Goal: Information Seeking & Learning: Learn about a topic

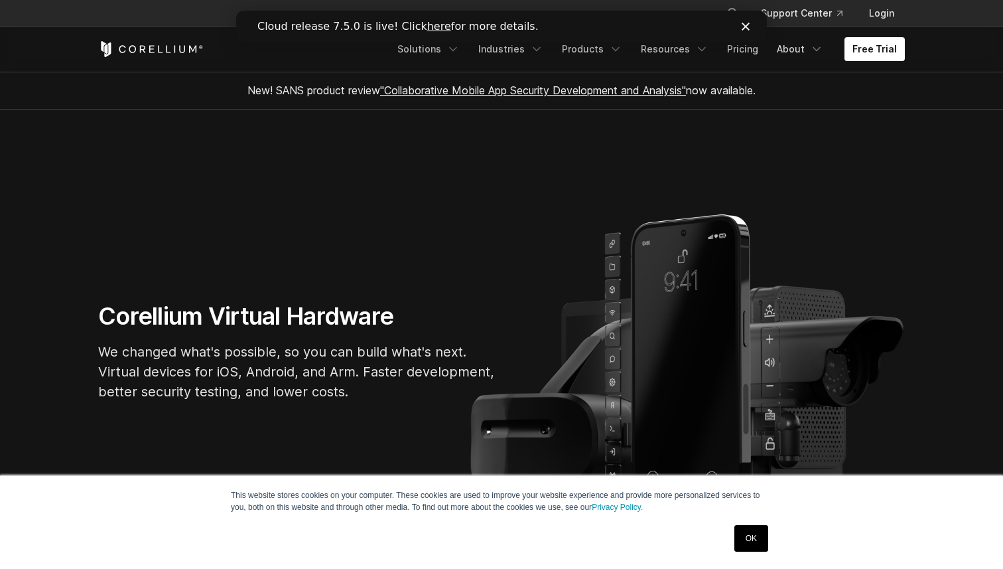
click at [750, 536] on link "OK" at bounding box center [752, 538] width 34 height 27
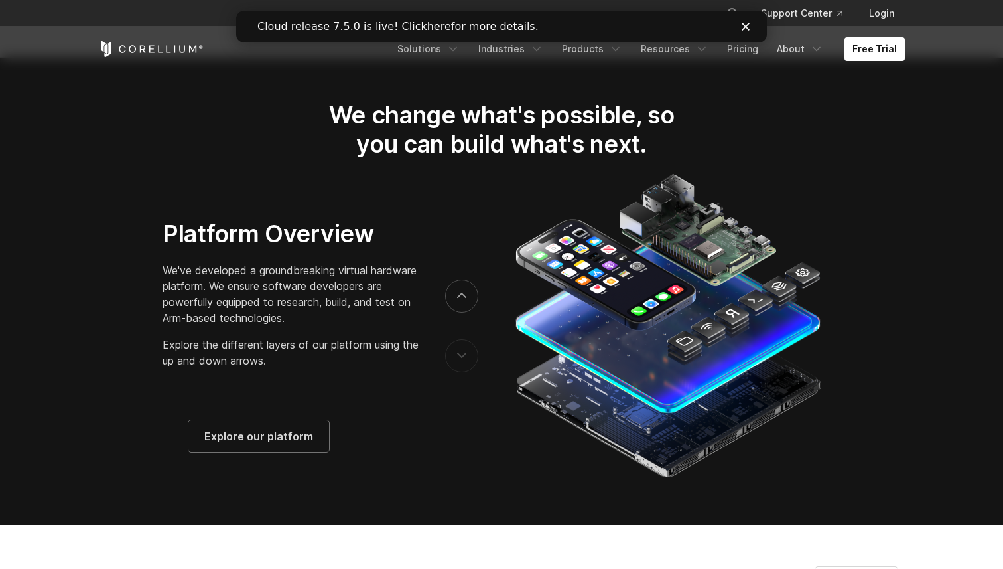
scroll to position [1996, 0]
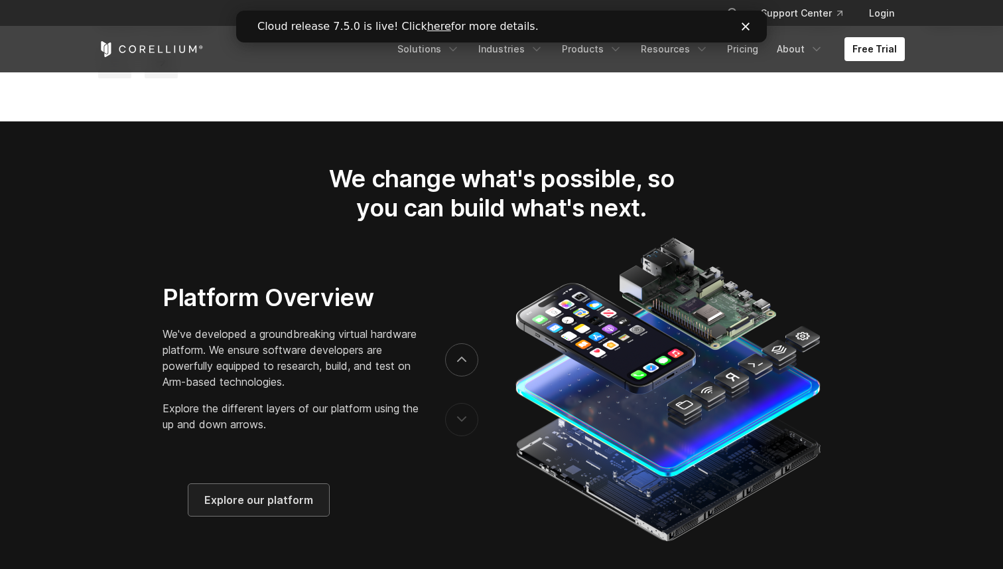
click at [302, 496] on link "Explore our platform" at bounding box center [258, 500] width 141 height 32
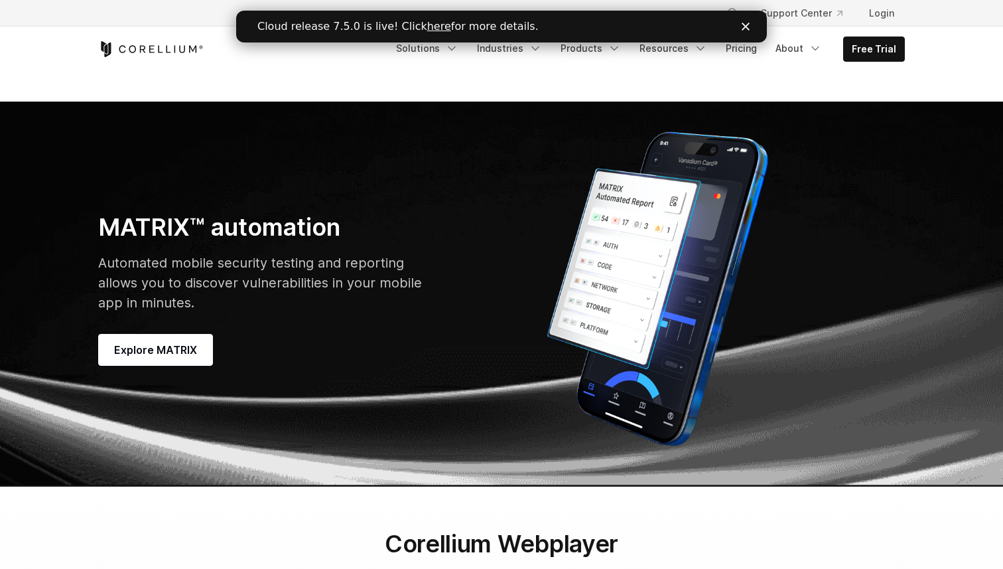
scroll to position [3692, 0]
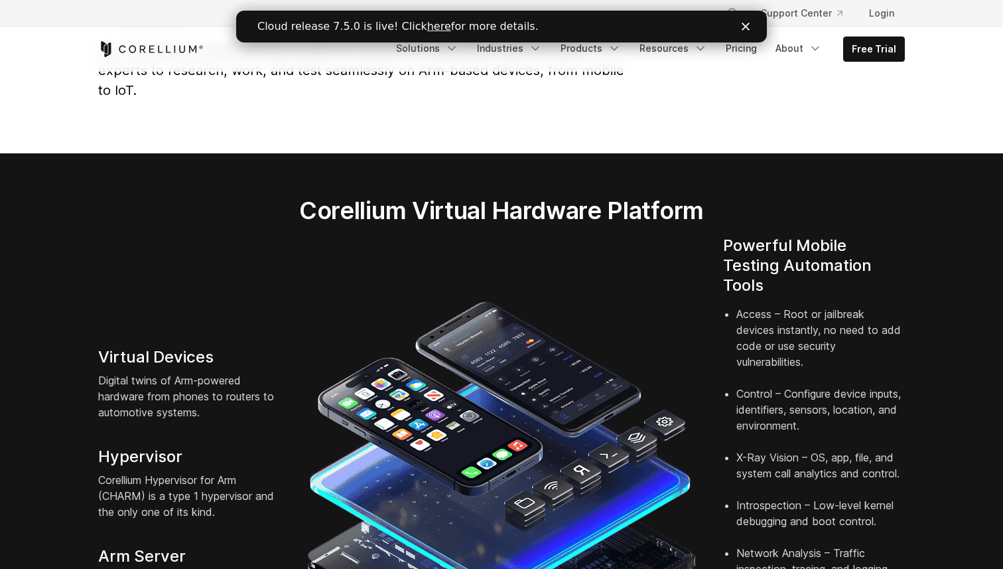
scroll to position [0, 0]
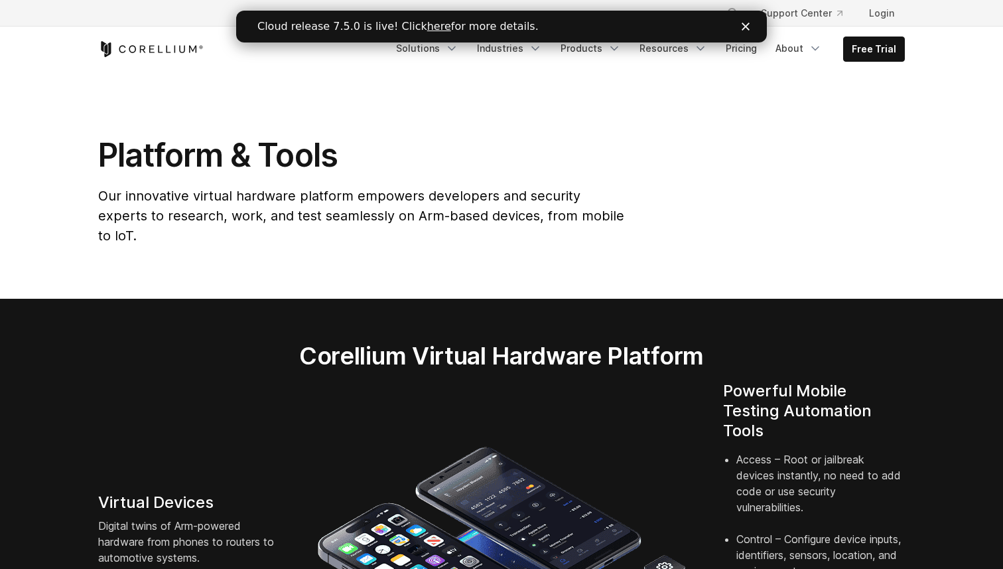
click at [744, 26] on icon "Close" at bounding box center [746, 27] width 8 height 8
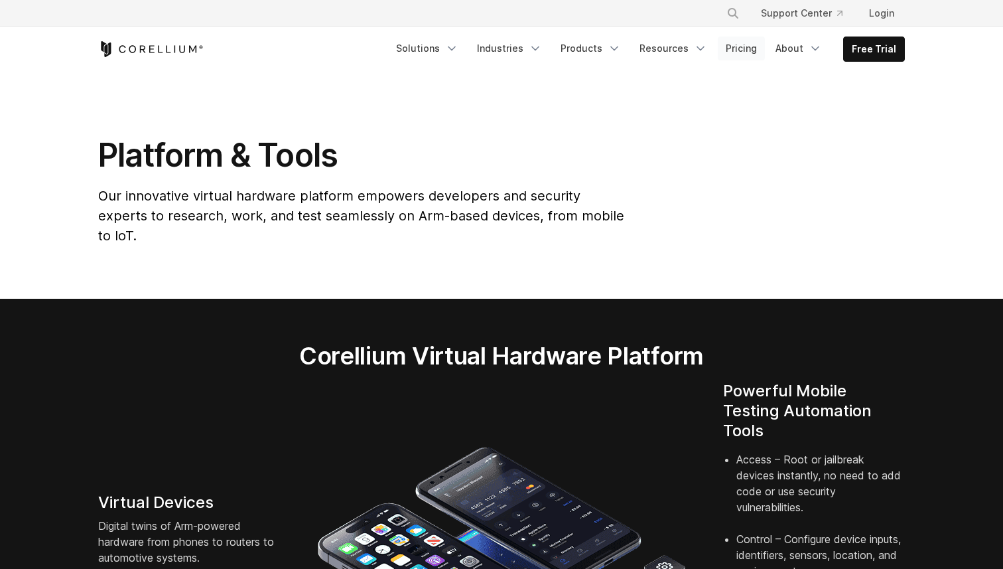
click at [748, 46] on link "Pricing" at bounding box center [741, 48] width 47 height 24
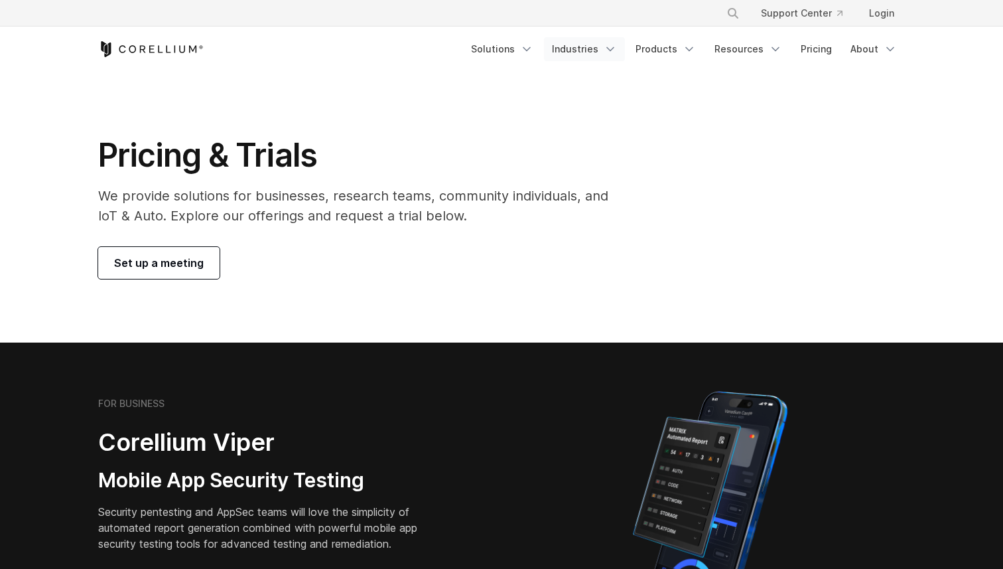
click at [613, 48] on polyline "Navigation Menu" at bounding box center [610, 49] width 7 height 3
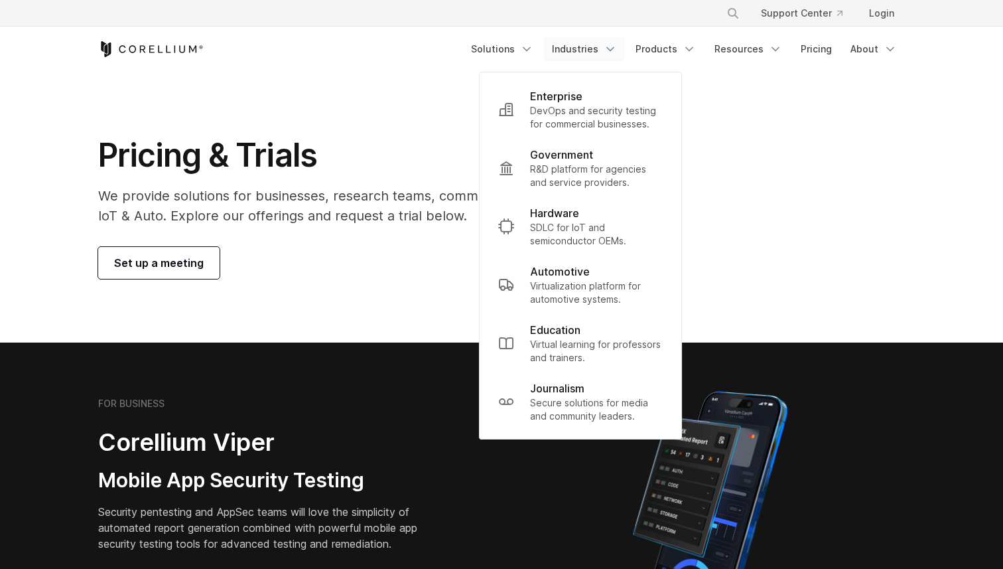
click at [613, 48] on polyline "Navigation Menu" at bounding box center [610, 49] width 7 height 3
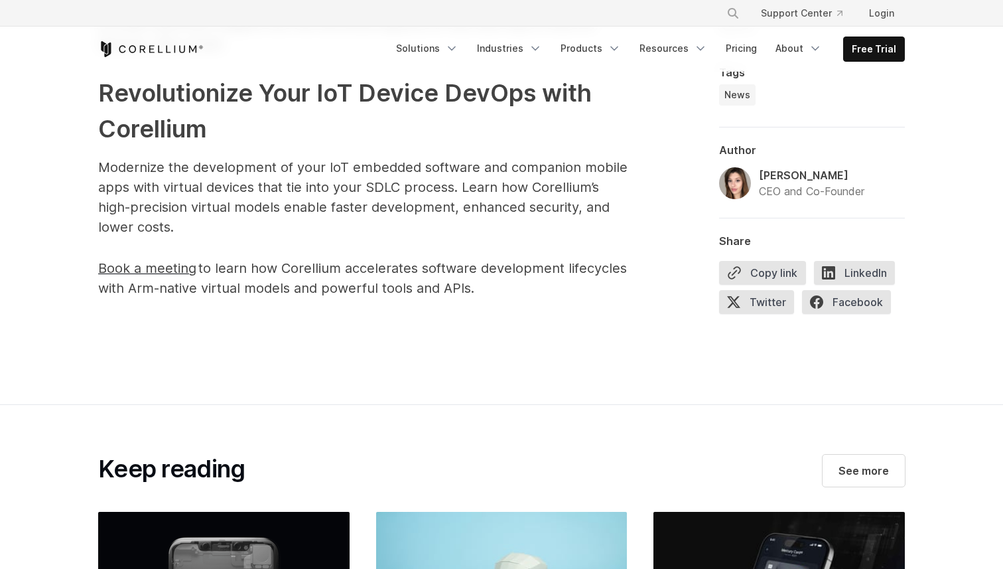
scroll to position [2078, 0]
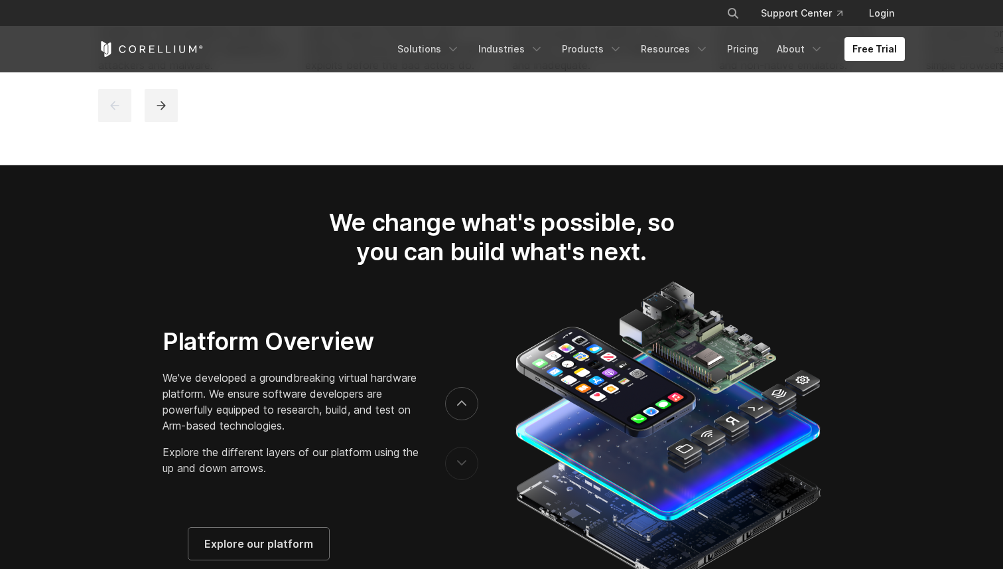
scroll to position [1951, 0]
